Goal: Register for event/course

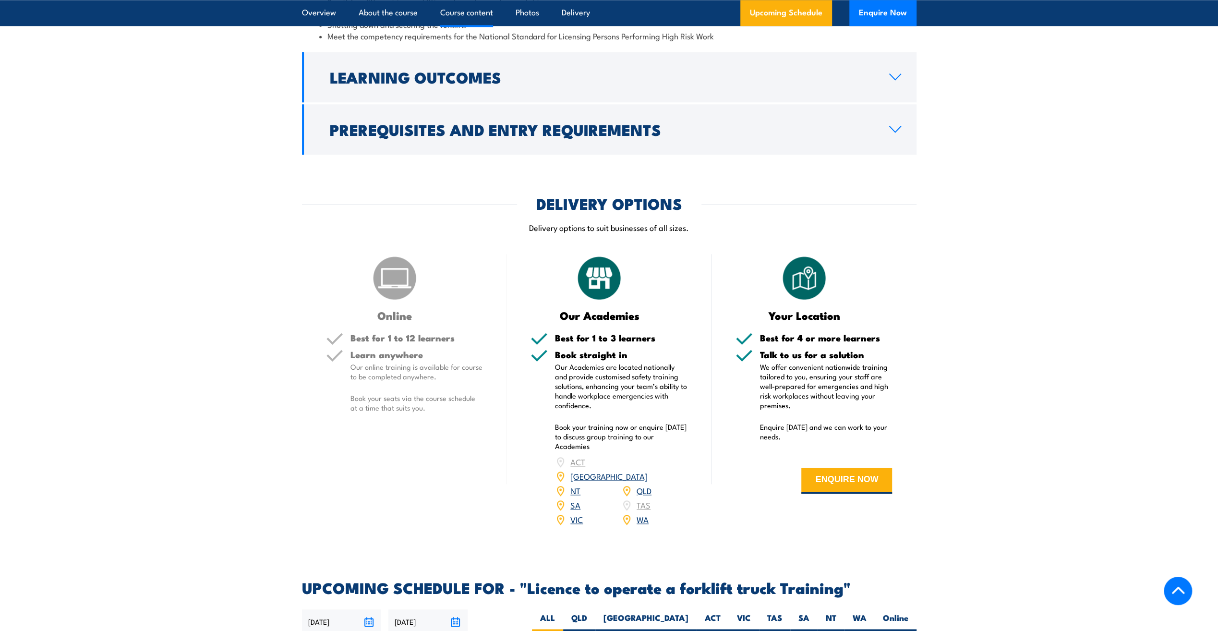
scroll to position [1056, 0]
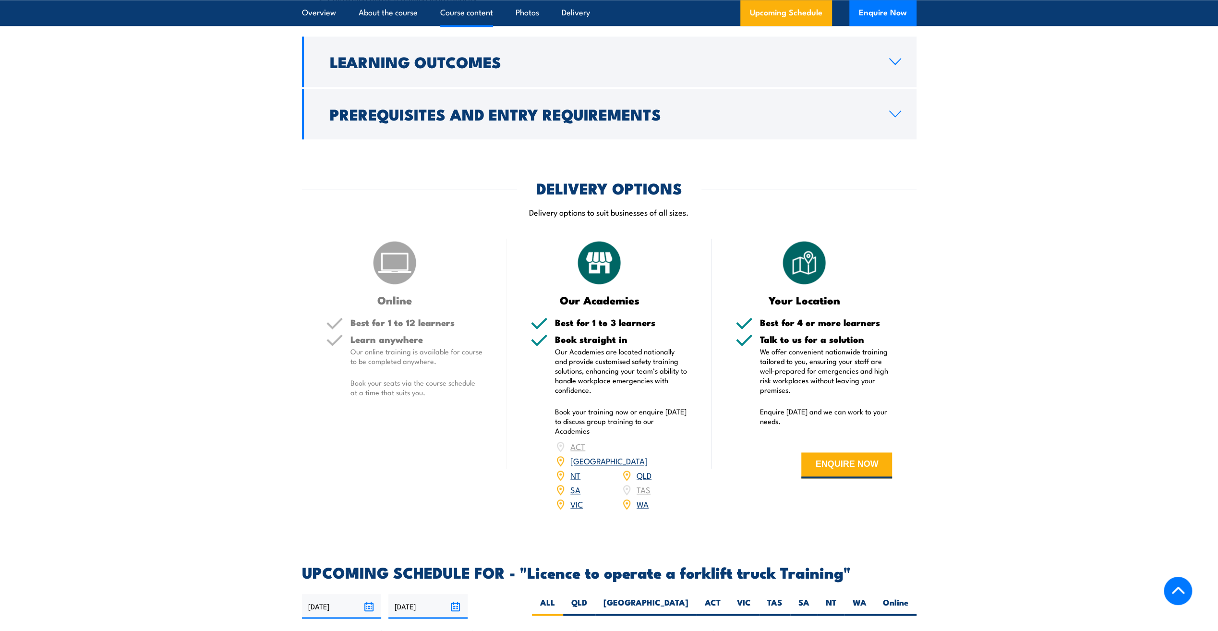
click at [643, 469] on link "QLD" at bounding box center [644, 475] width 15 height 12
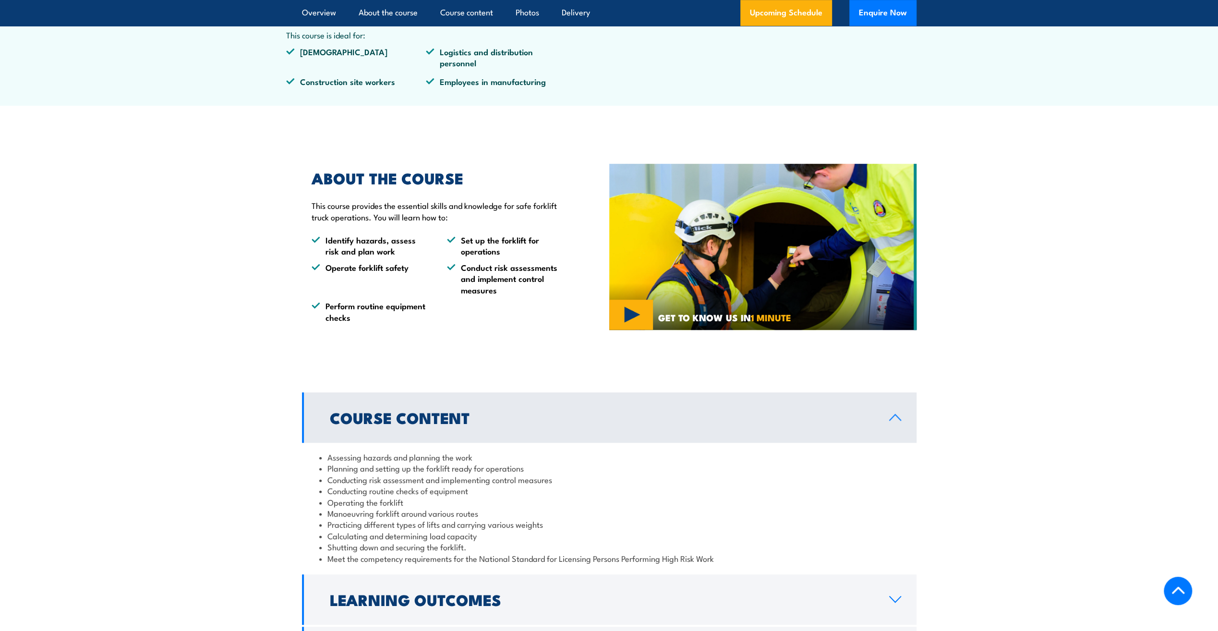
scroll to position [519, 0]
